Goal: Information Seeking & Learning: Learn about a topic

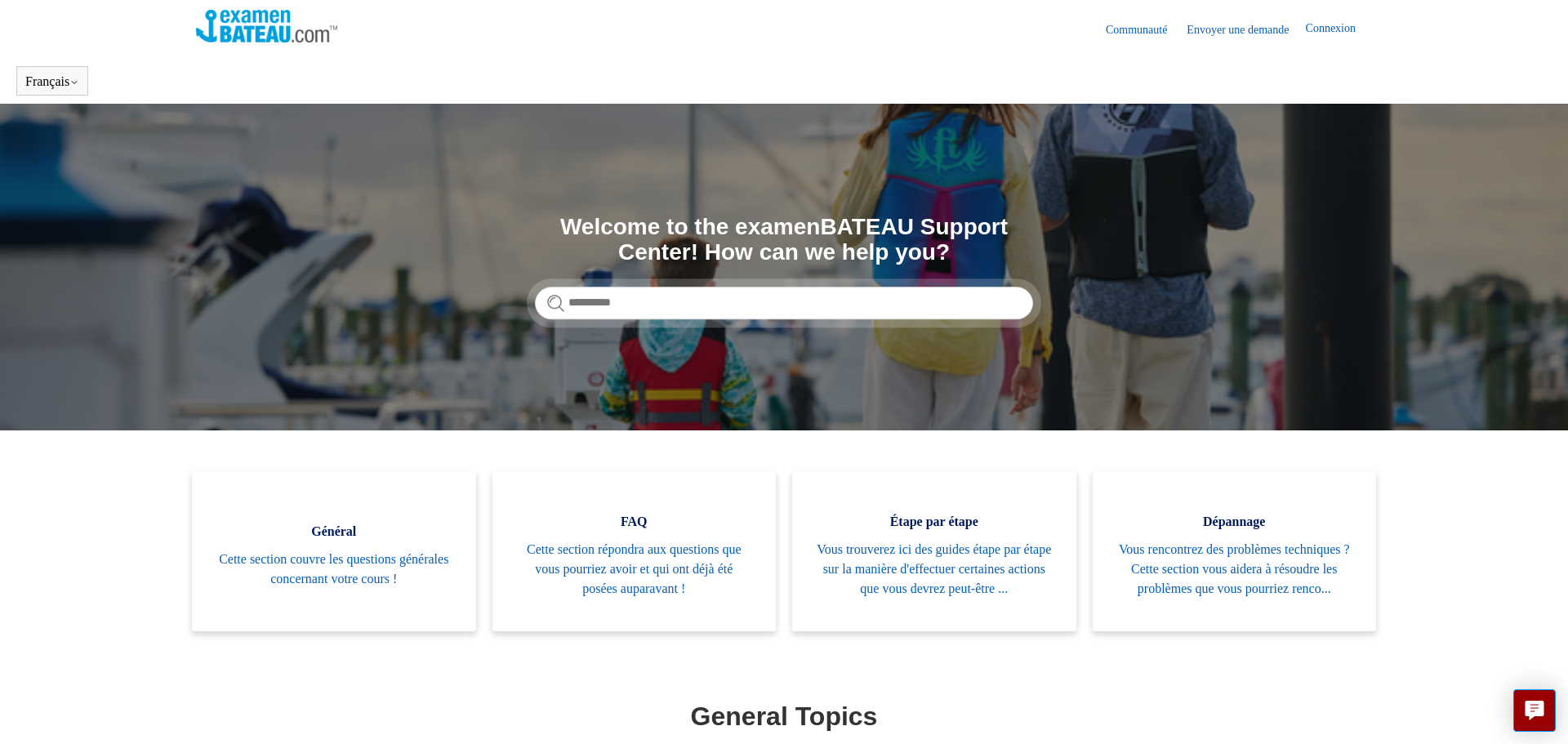
click at [233, 37] on img at bounding box center [267, 26] width 141 height 32
click at [228, 48] on div at bounding box center [267, 29] width 141 height 38
click at [238, 36] on img at bounding box center [267, 26] width 141 height 32
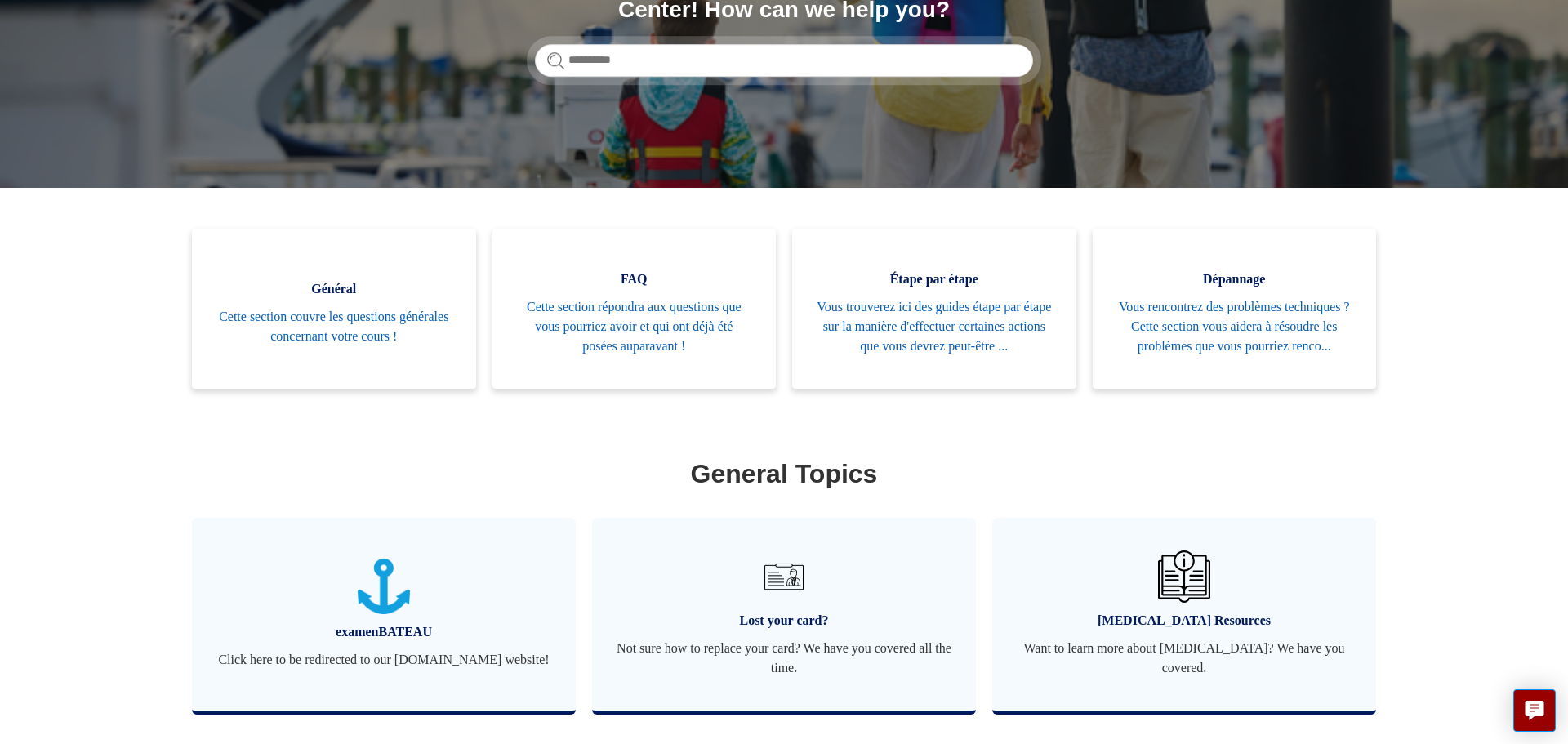
scroll to position [46, 0]
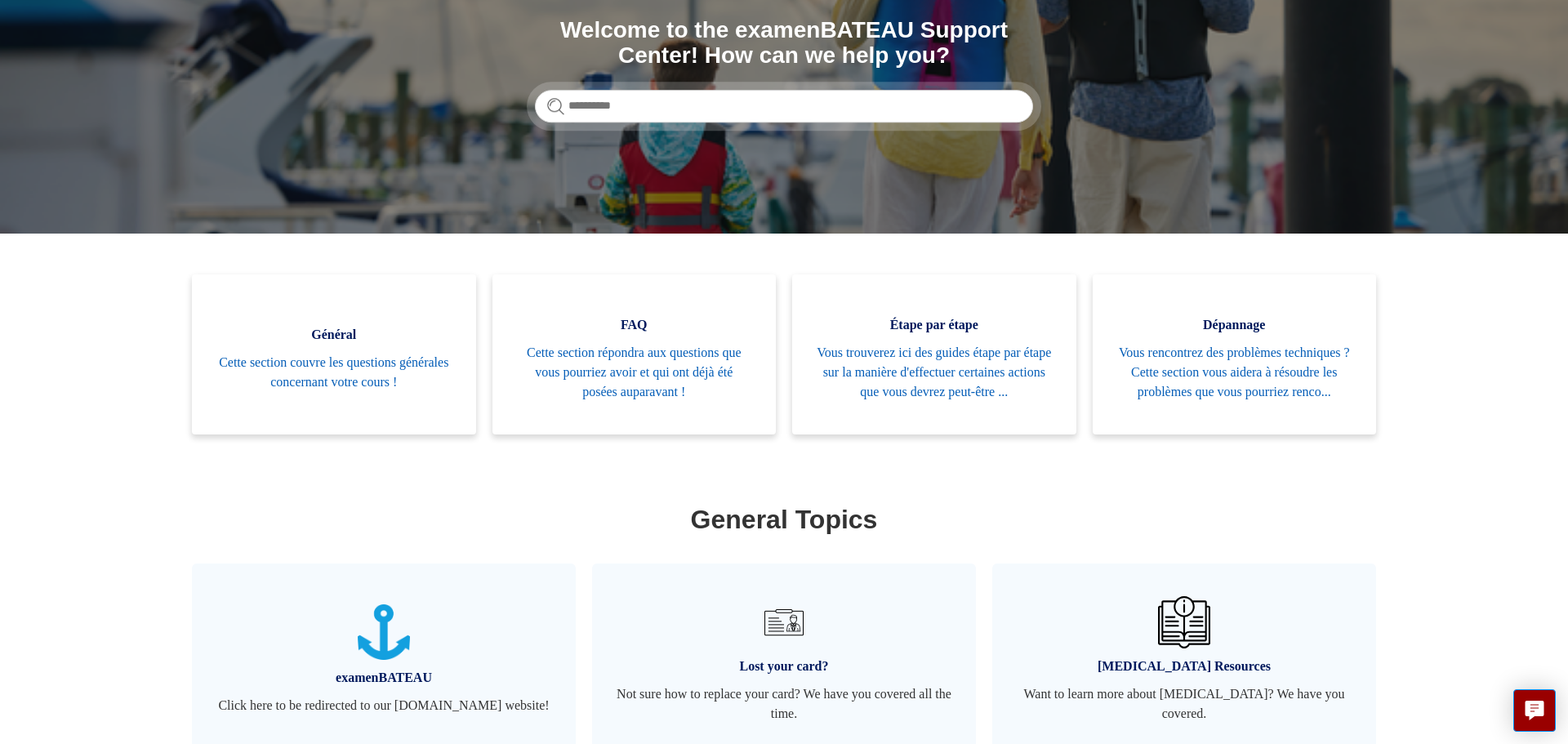
scroll to position [237, 0]
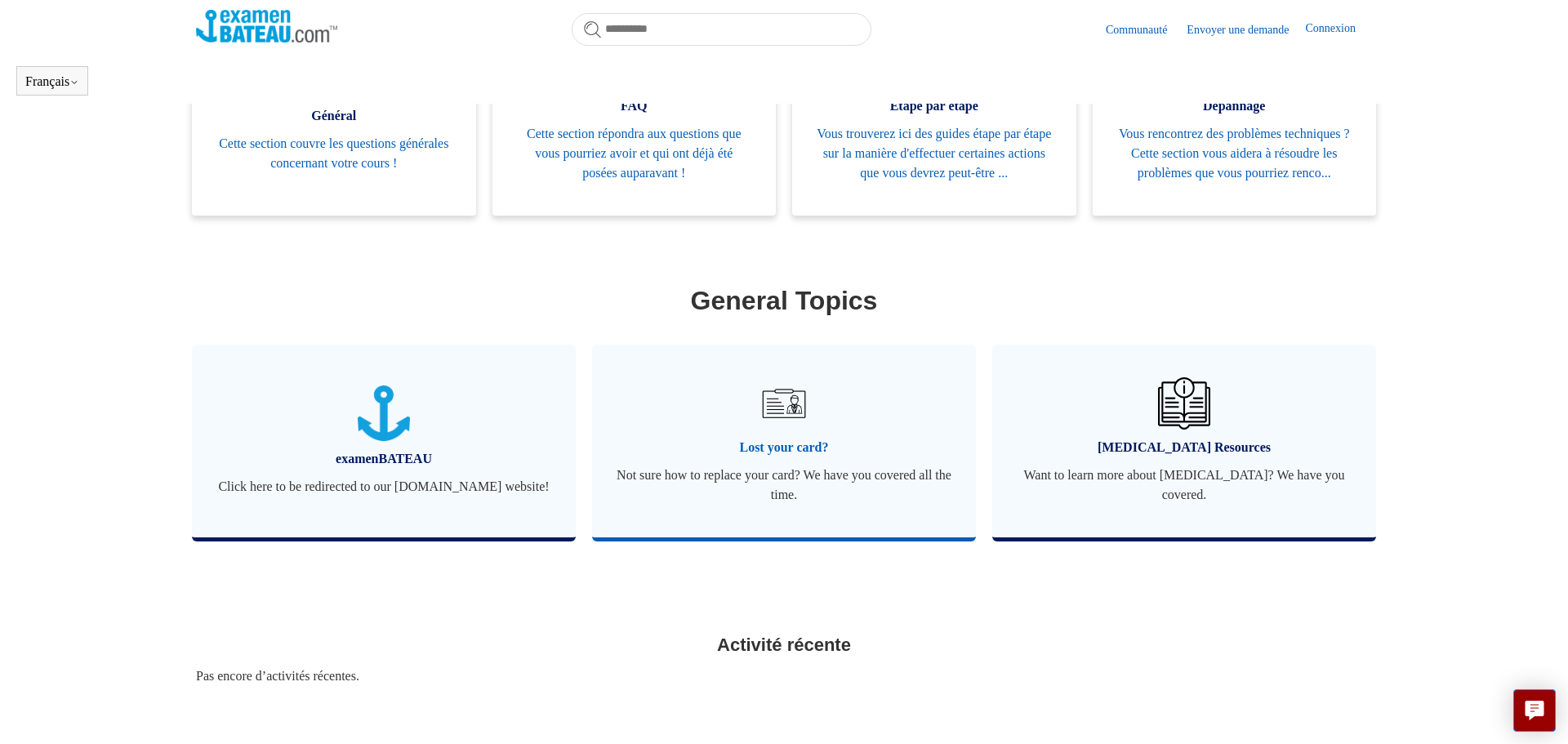
click at [803, 457] on span "Lost your card?" at bounding box center [784, 447] width 335 height 20
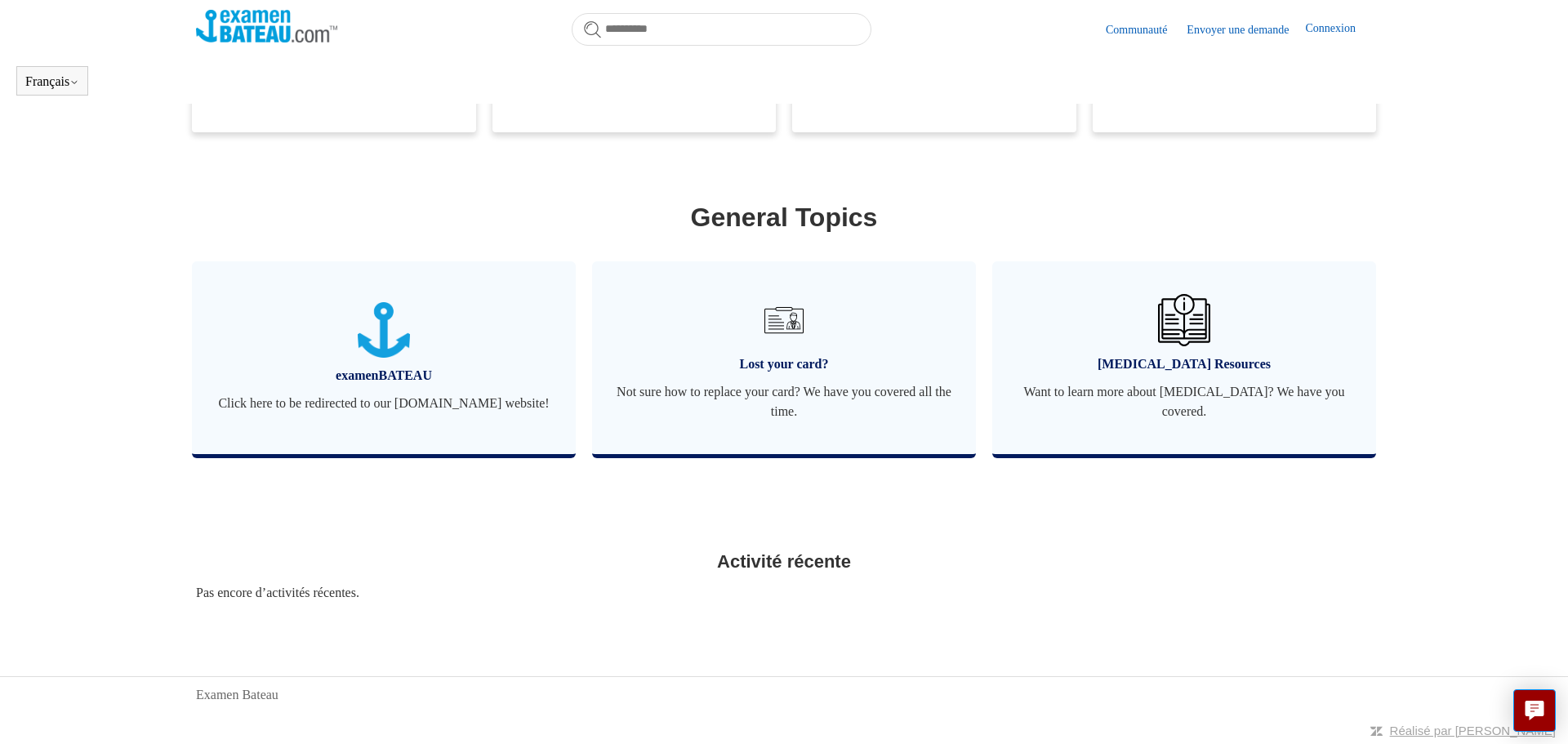
scroll to position [477, 0]
click at [784, 386] on span "Not sure how to replace your card? We have you covered all the time." at bounding box center [784, 401] width 335 height 39
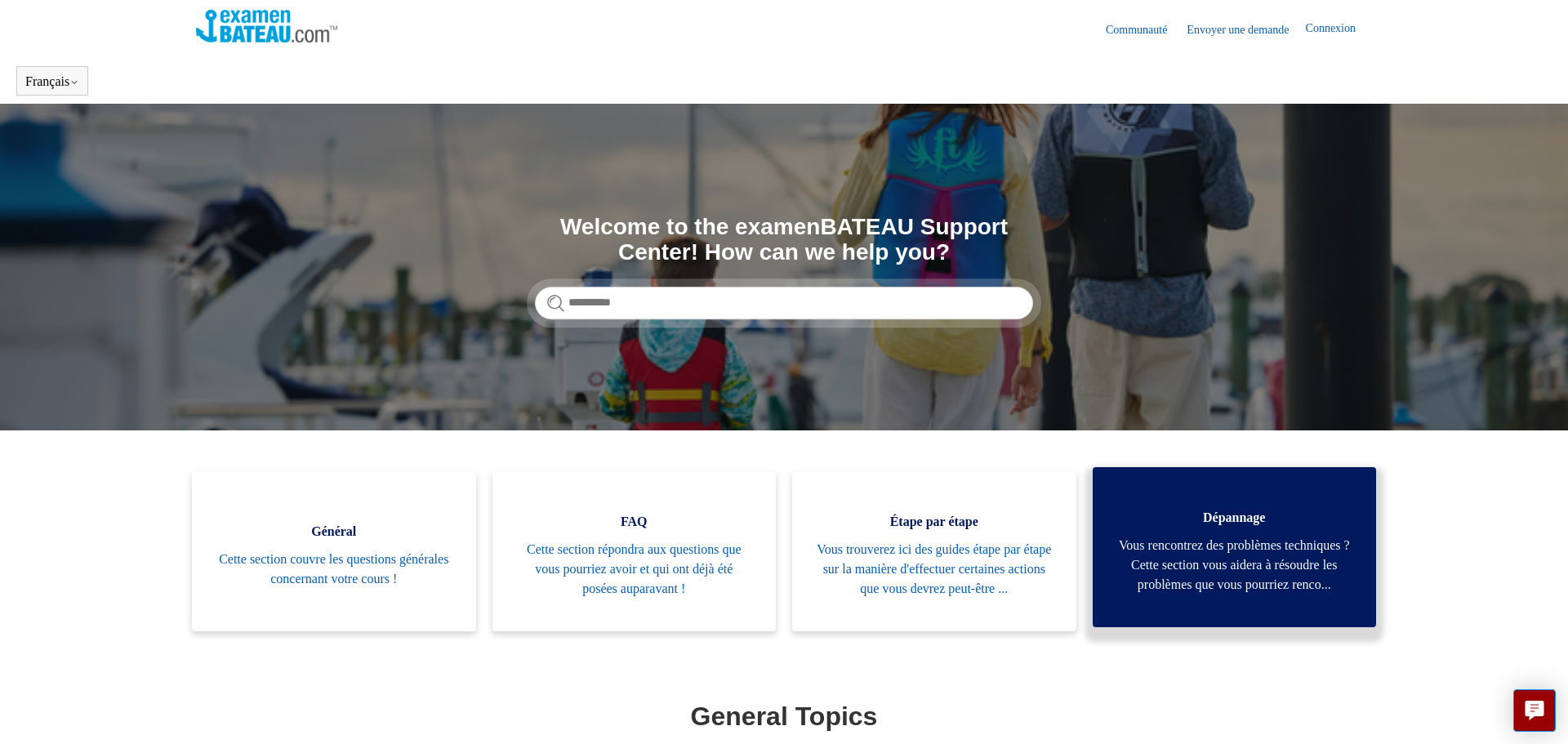
click at [1246, 589] on span "Vous rencontrez des problèmes techniques ? Cette section vous aidera à résoudre…" at bounding box center [1235, 565] width 235 height 59
